Goal: Check status: Check status

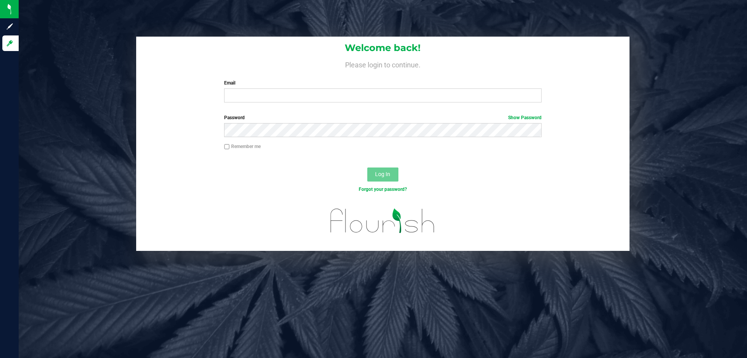
click at [333, 86] on label "Email" at bounding box center [382, 82] width 317 height 7
click at [333, 88] on input "Email" at bounding box center [382, 95] width 317 height 14
click at [329, 91] on input "Email" at bounding box center [382, 95] width 317 height 14
type input "[EMAIL_ADDRESS][DOMAIN_NAME]"
click at [367, 167] on button "Log In" at bounding box center [382, 174] width 31 height 14
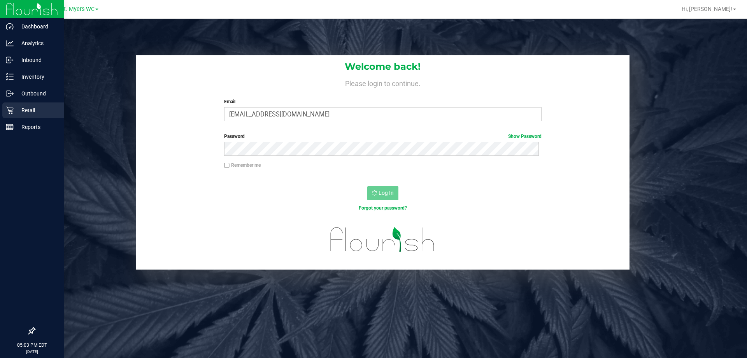
click at [27, 106] on p "Retail" at bounding box center [37, 109] width 47 height 9
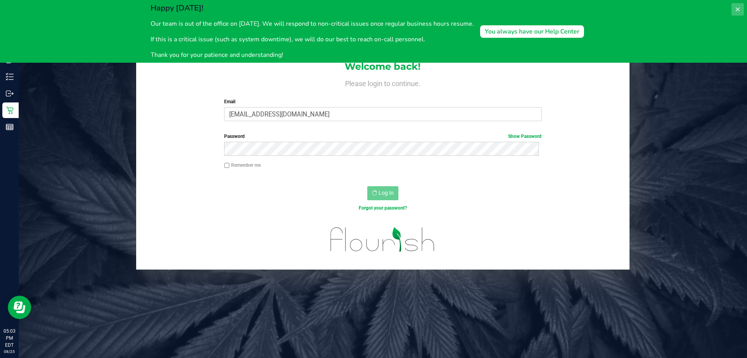
click at [738, 8] on icon at bounding box center [738, 9] width 6 height 6
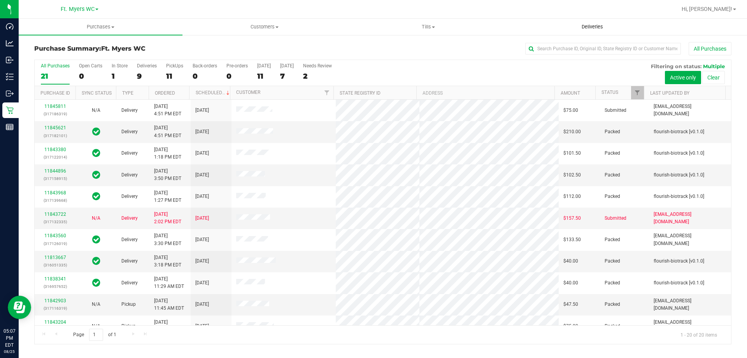
click at [587, 23] on uib-tab-heading "Deliveries" at bounding box center [592, 27] width 163 height 16
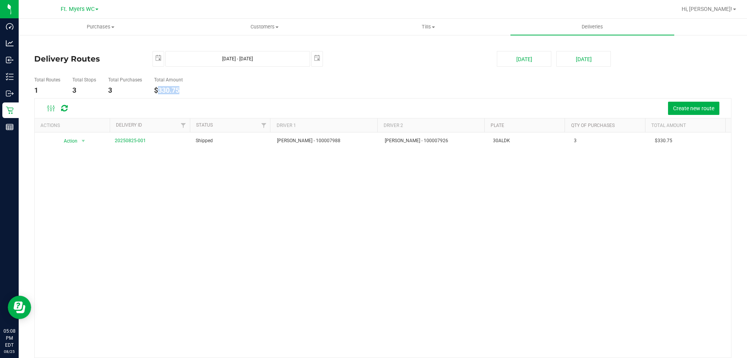
drag, startPoint x: 195, startPoint y: 94, endPoint x: 156, endPoint y: 86, distance: 39.7
click at [156, 86] on ul "Total Routes 1 Total Stops 3 Total Purchases 3 Total Amount $330.75" at bounding box center [263, 86] width 463 height 25
copy h4 "330.75"
